Goal: Task Accomplishment & Management: Use online tool/utility

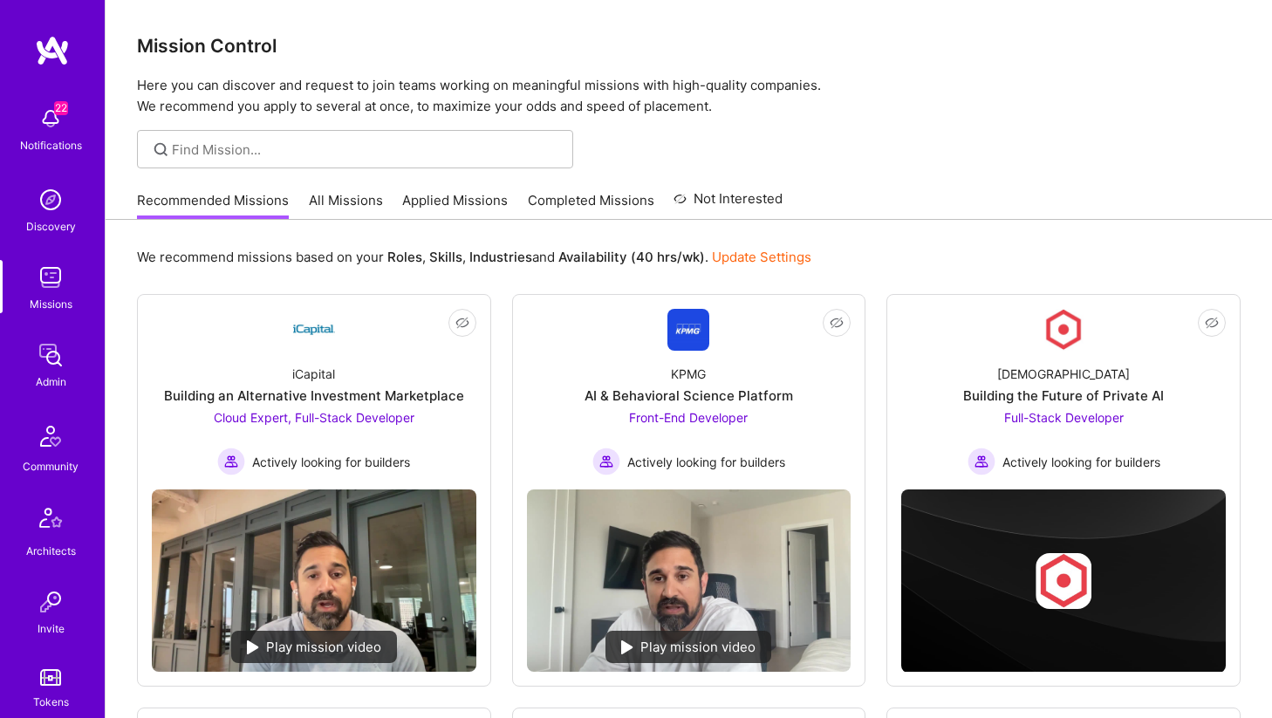
click at [56, 290] on img at bounding box center [50, 277] width 35 height 35
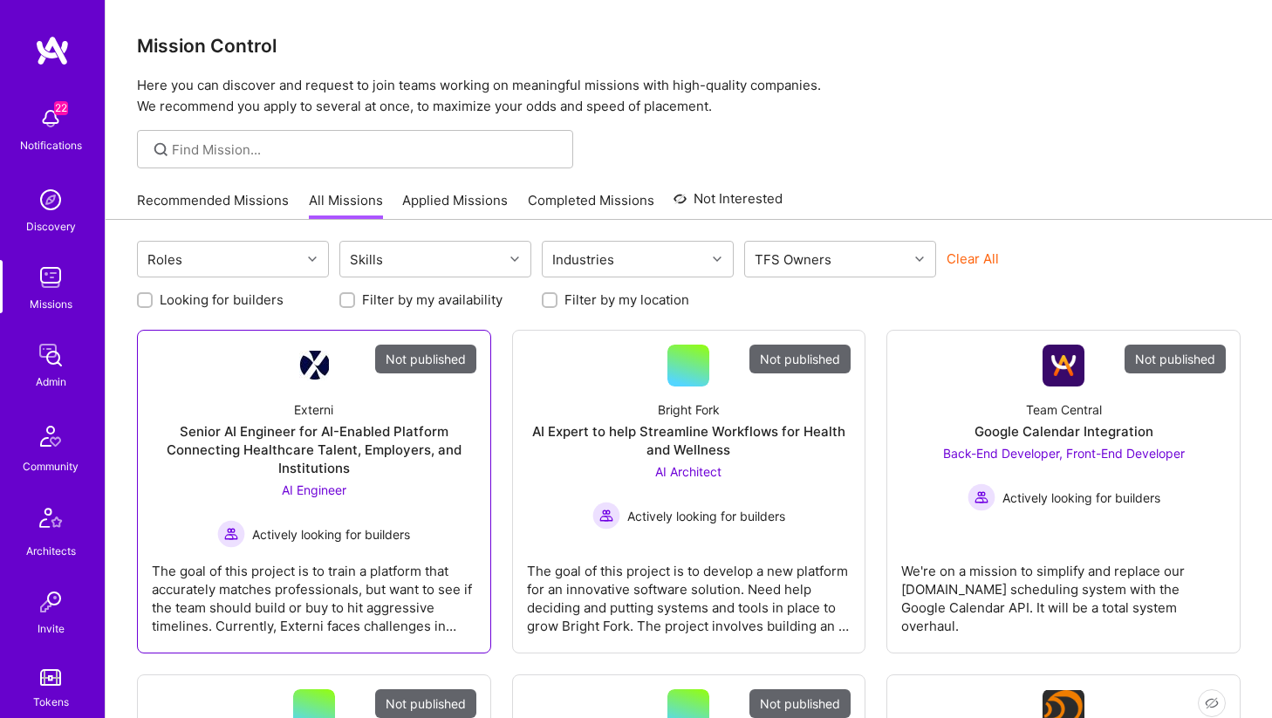
click at [378, 427] on div "Senior AI Engineer for AI-Enabled Platform Connecting Healthcare Talent, Employ…" at bounding box center [314, 449] width 325 height 55
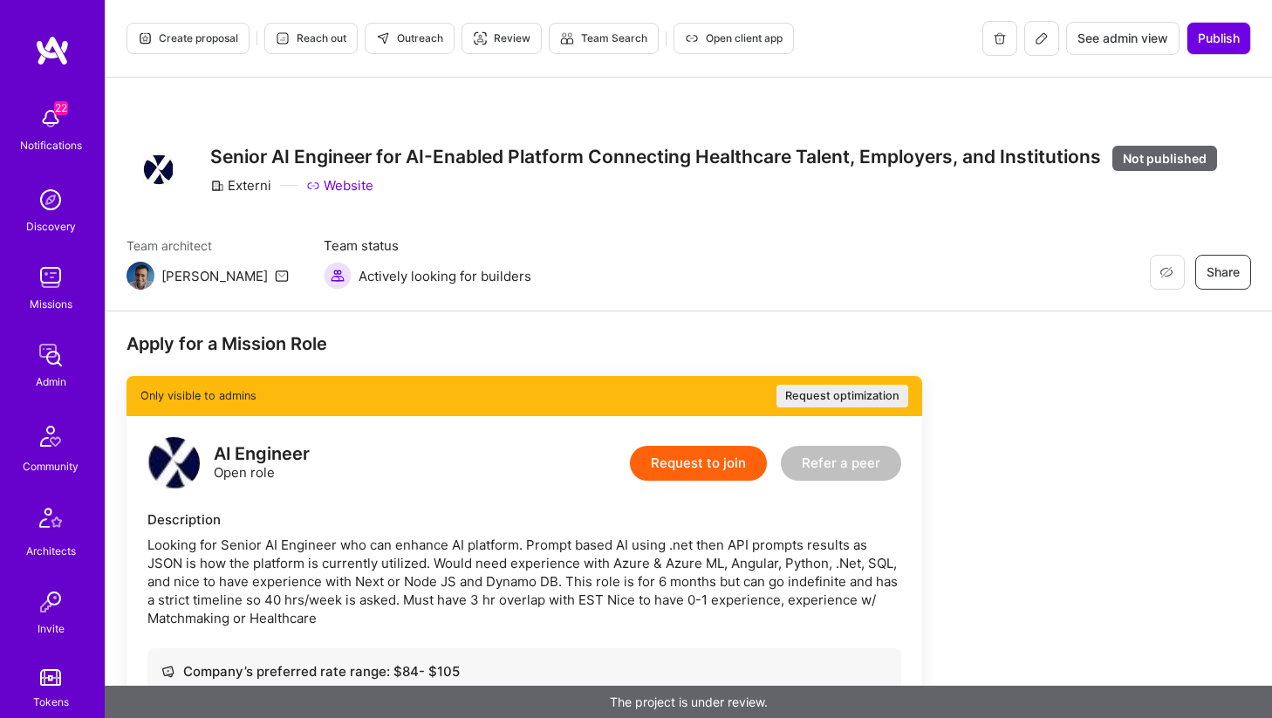
click at [1041, 35] on icon at bounding box center [1042, 38] width 14 height 14
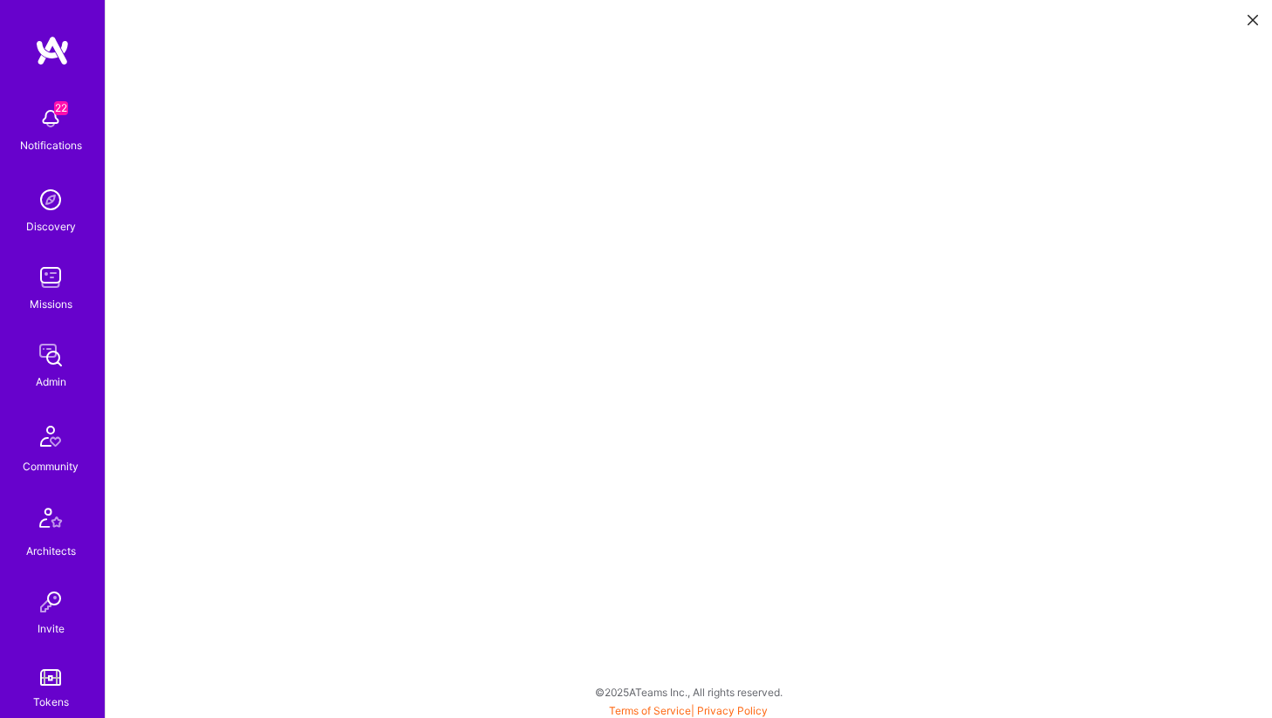
scroll to position [4, 0]
